Goal: Check status: Check status

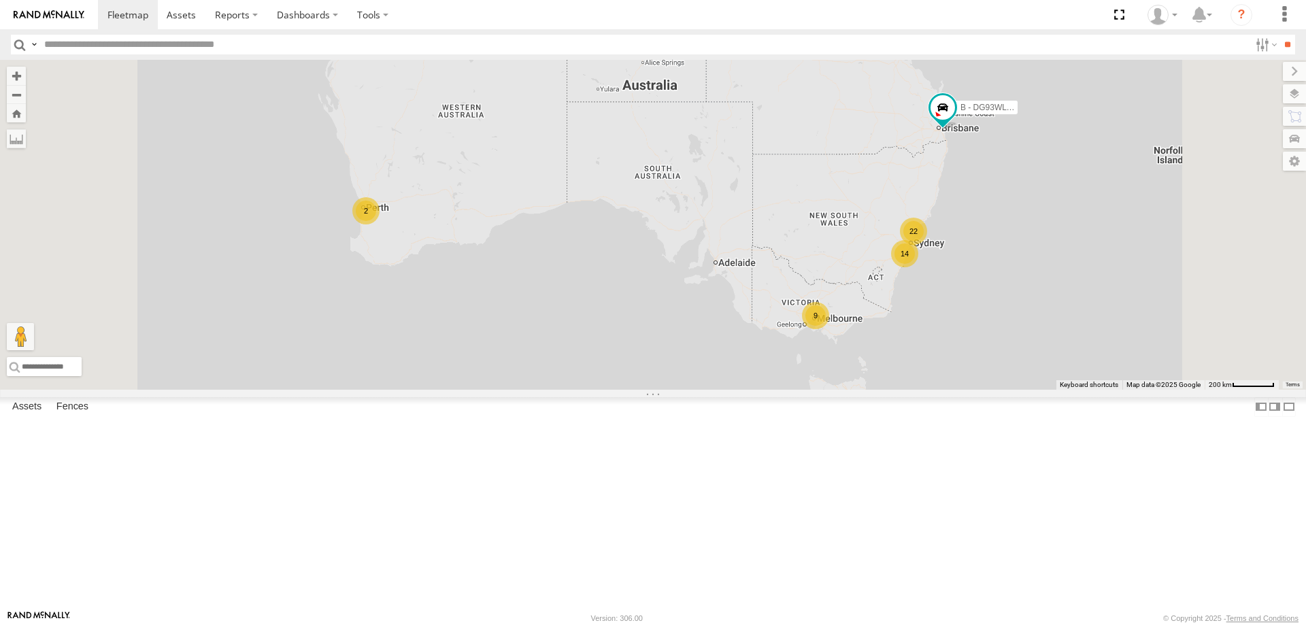
click at [0, 0] on span "Asset" at bounding box center [0, 0] width 0 height 0
click at [0, 0] on div "All Assets" at bounding box center [0, 0] width 0 height 0
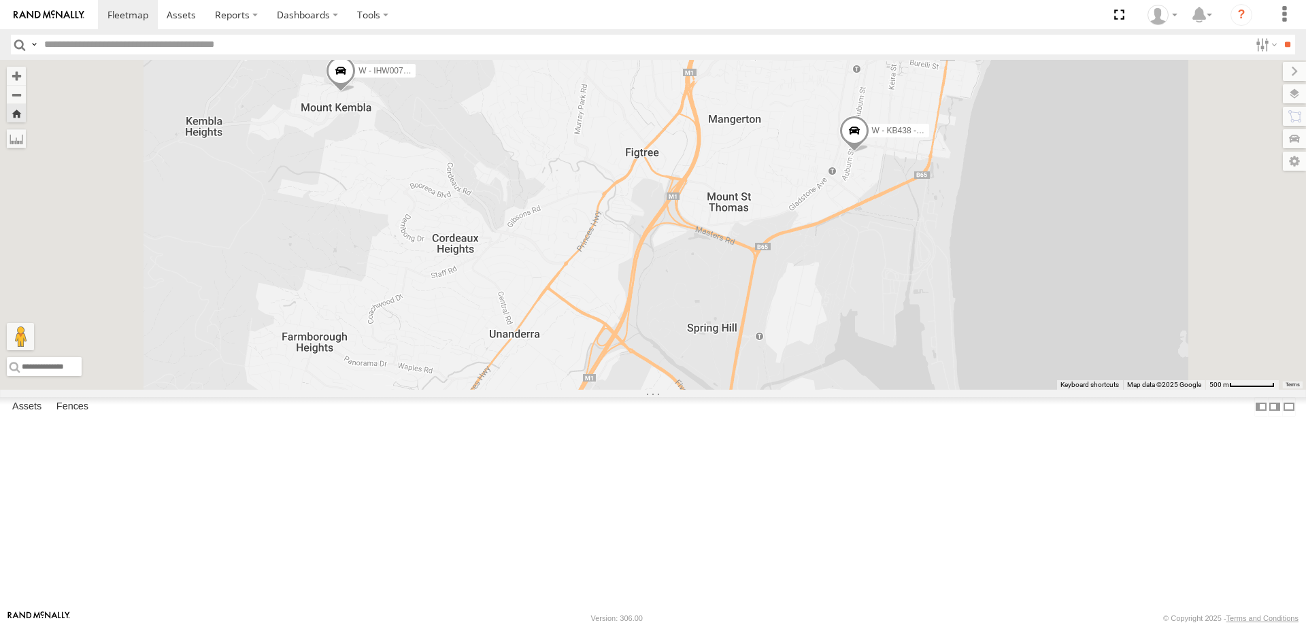
click at [0, 0] on div "W - IHW007 - [PERSON_NAME]" at bounding box center [0, 0] width 0 height 0
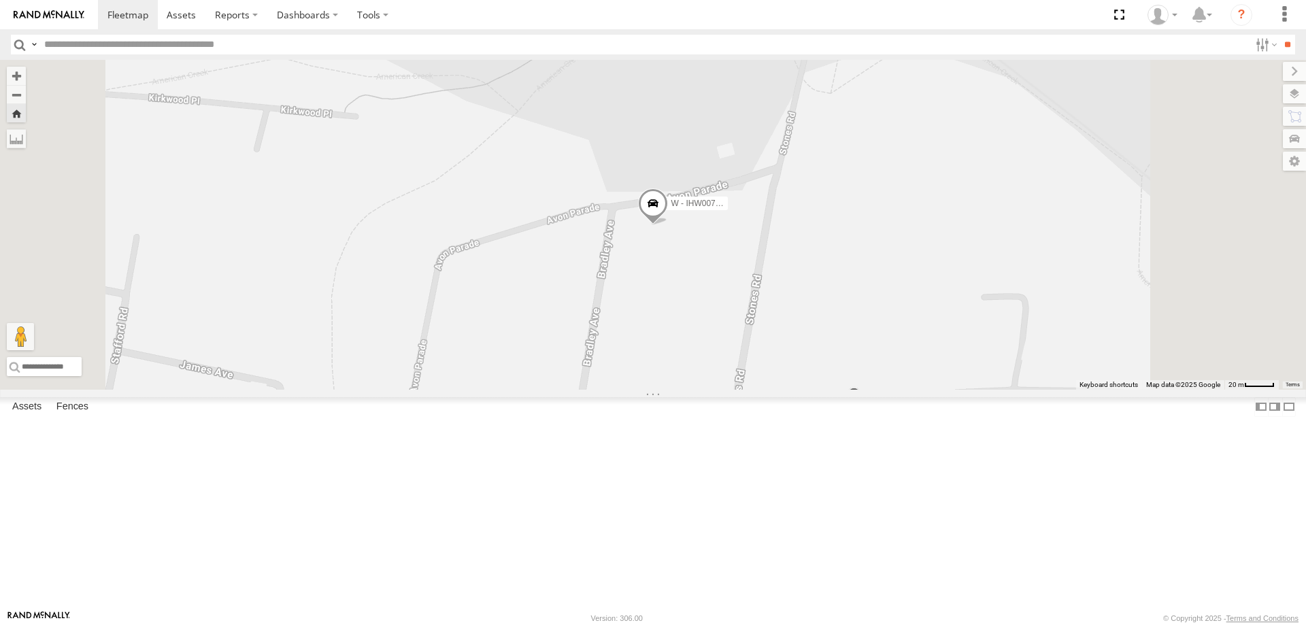
click at [0, 0] on div "All Assets" at bounding box center [0, 0] width 0 height 0
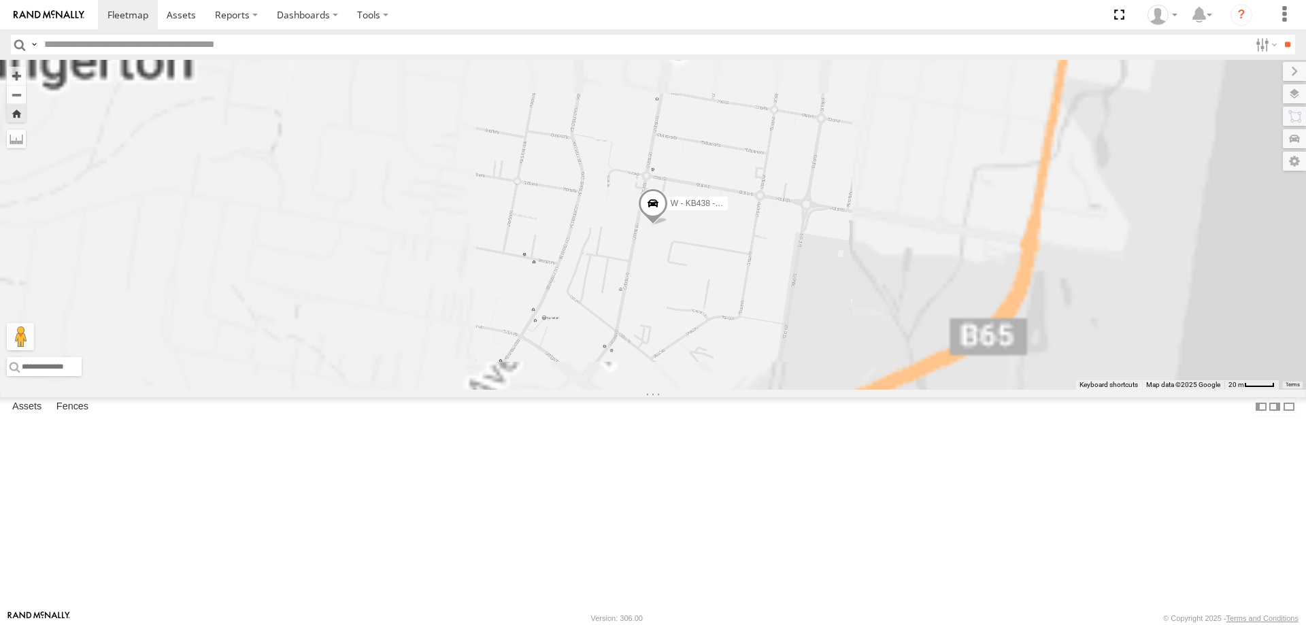
click at [0, 0] on div "W - IHW010 - [PERSON_NAME]" at bounding box center [0, 0] width 0 height 0
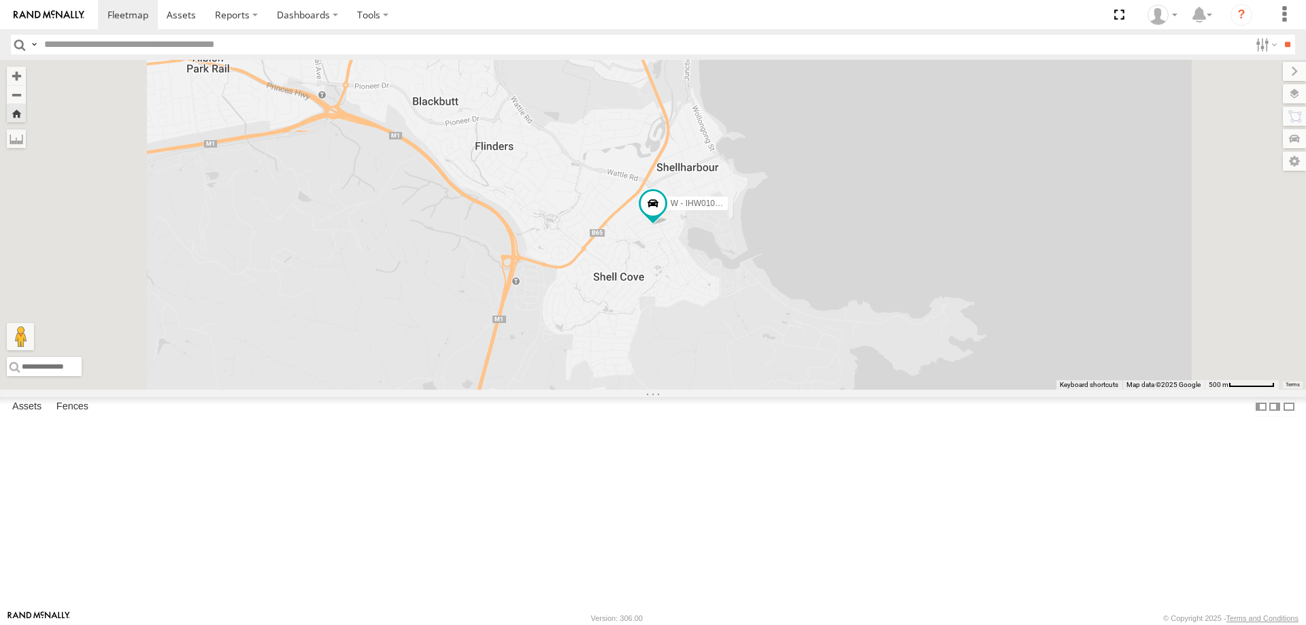
click at [0, 0] on div "W - KB438 - [PERSON_NAME] All Assets" at bounding box center [0, 0] width 0 height 0
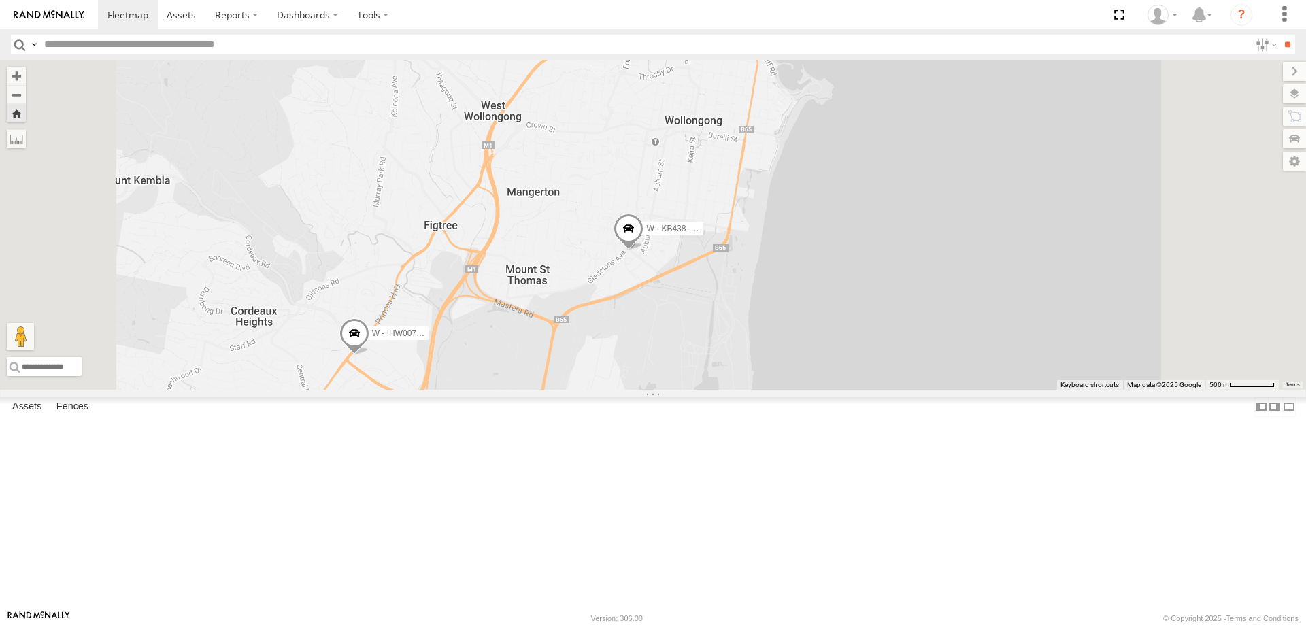
click at [0, 0] on div "W - KB438 - [PERSON_NAME]" at bounding box center [0, 0] width 0 height 0
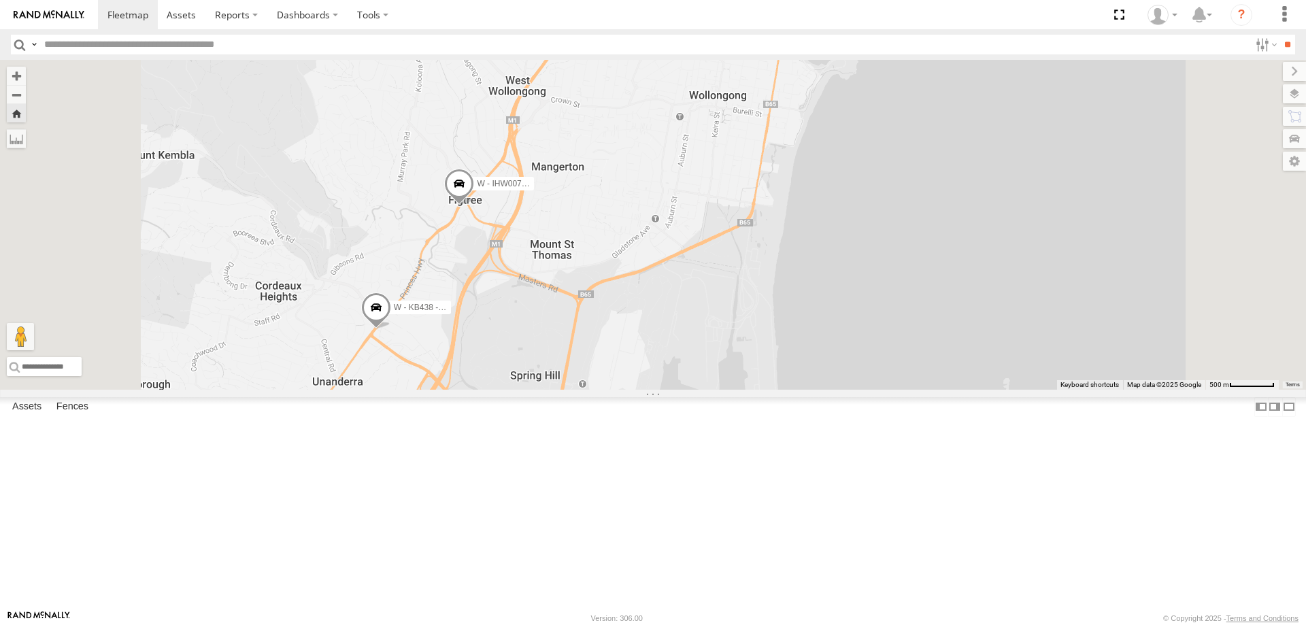
click at [0, 0] on div "All Assets" at bounding box center [0, 0] width 0 height 0
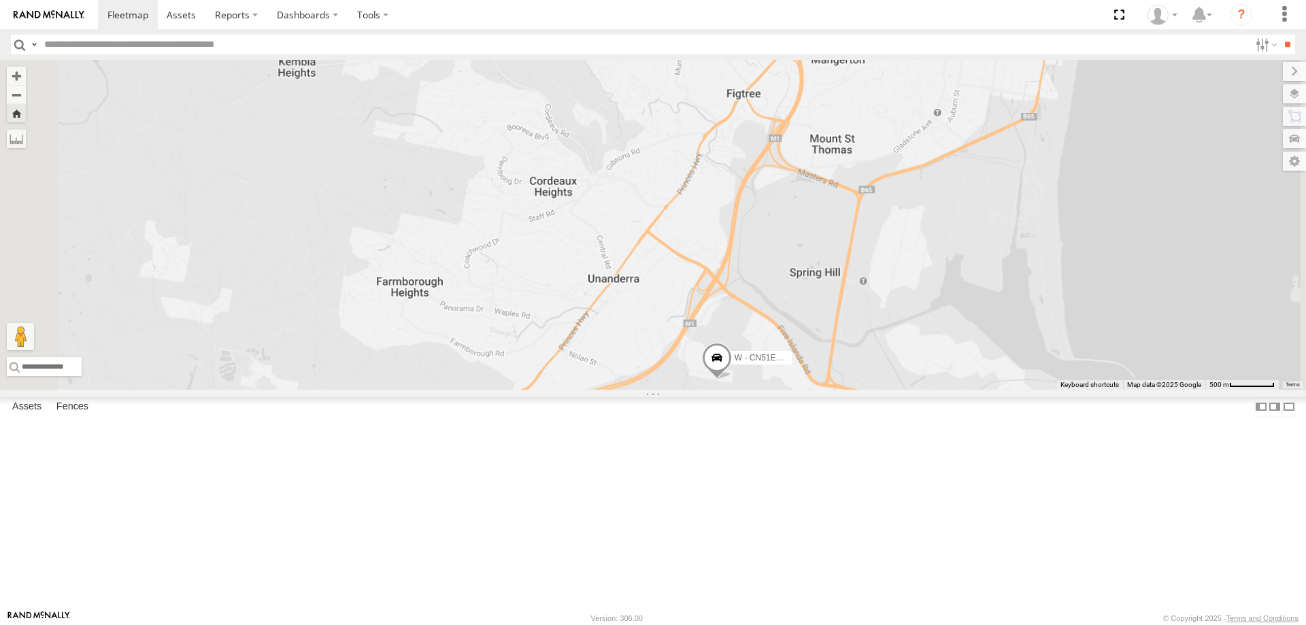
click at [0, 0] on div "W - KB438 - [PERSON_NAME]" at bounding box center [0, 0] width 0 height 0
